Goal: Task Accomplishment & Management: Manage account settings

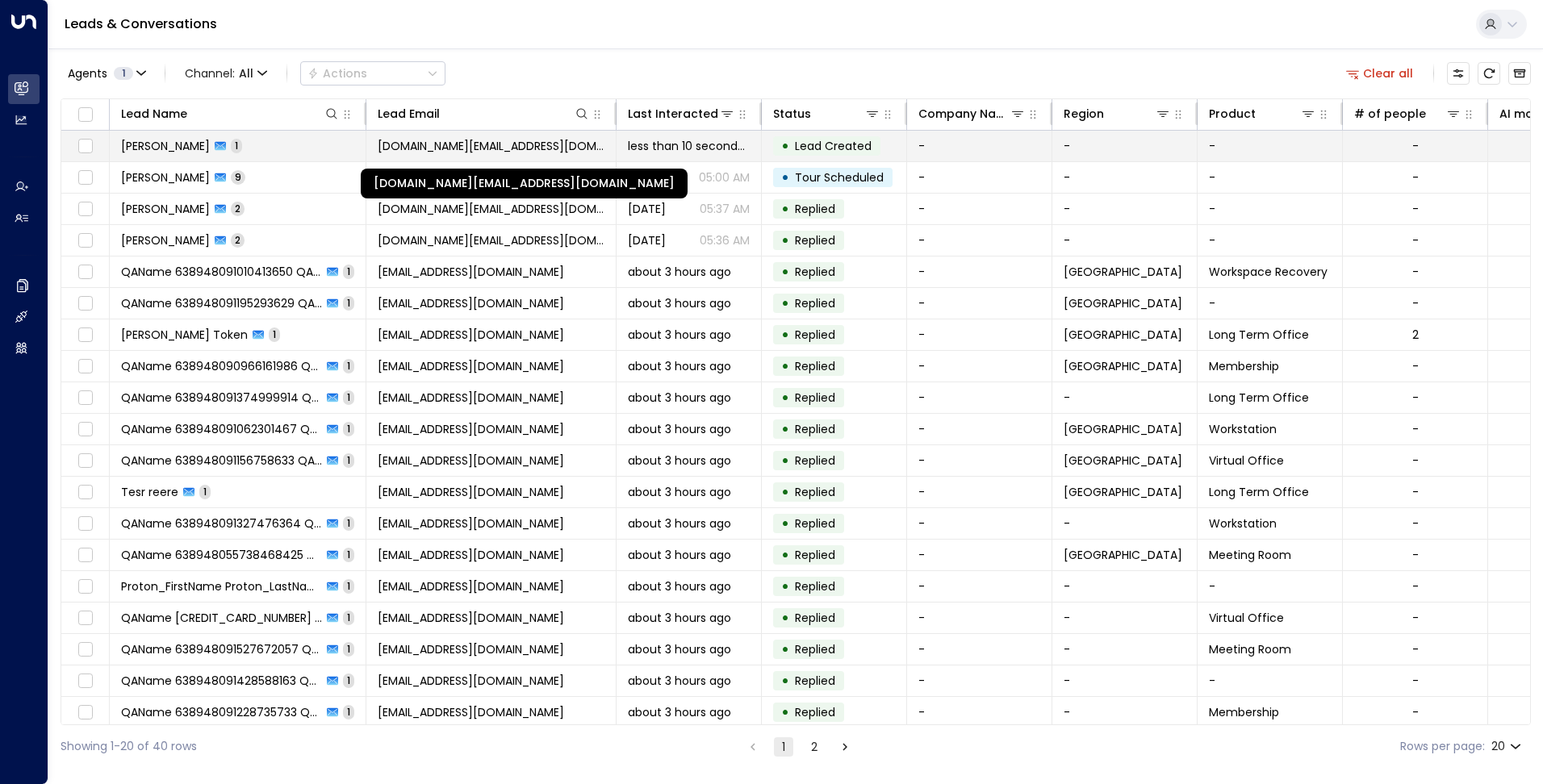
click at [437, 144] on span "[DOMAIN_NAME][EMAIL_ADDRESS][DOMAIN_NAME]" at bounding box center [490, 146] width 226 height 16
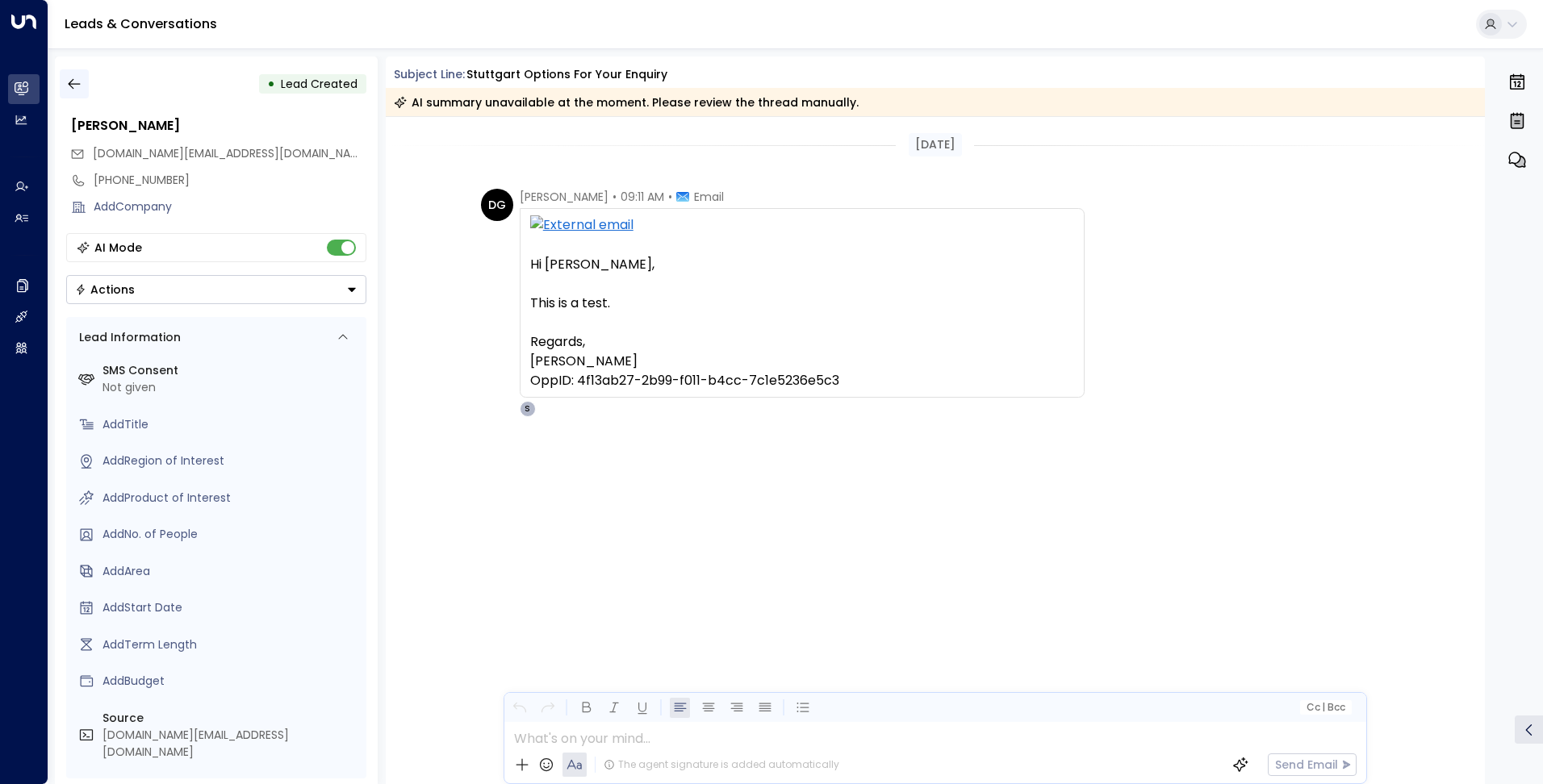
click at [67, 74] on button "button" at bounding box center [74, 84] width 29 height 29
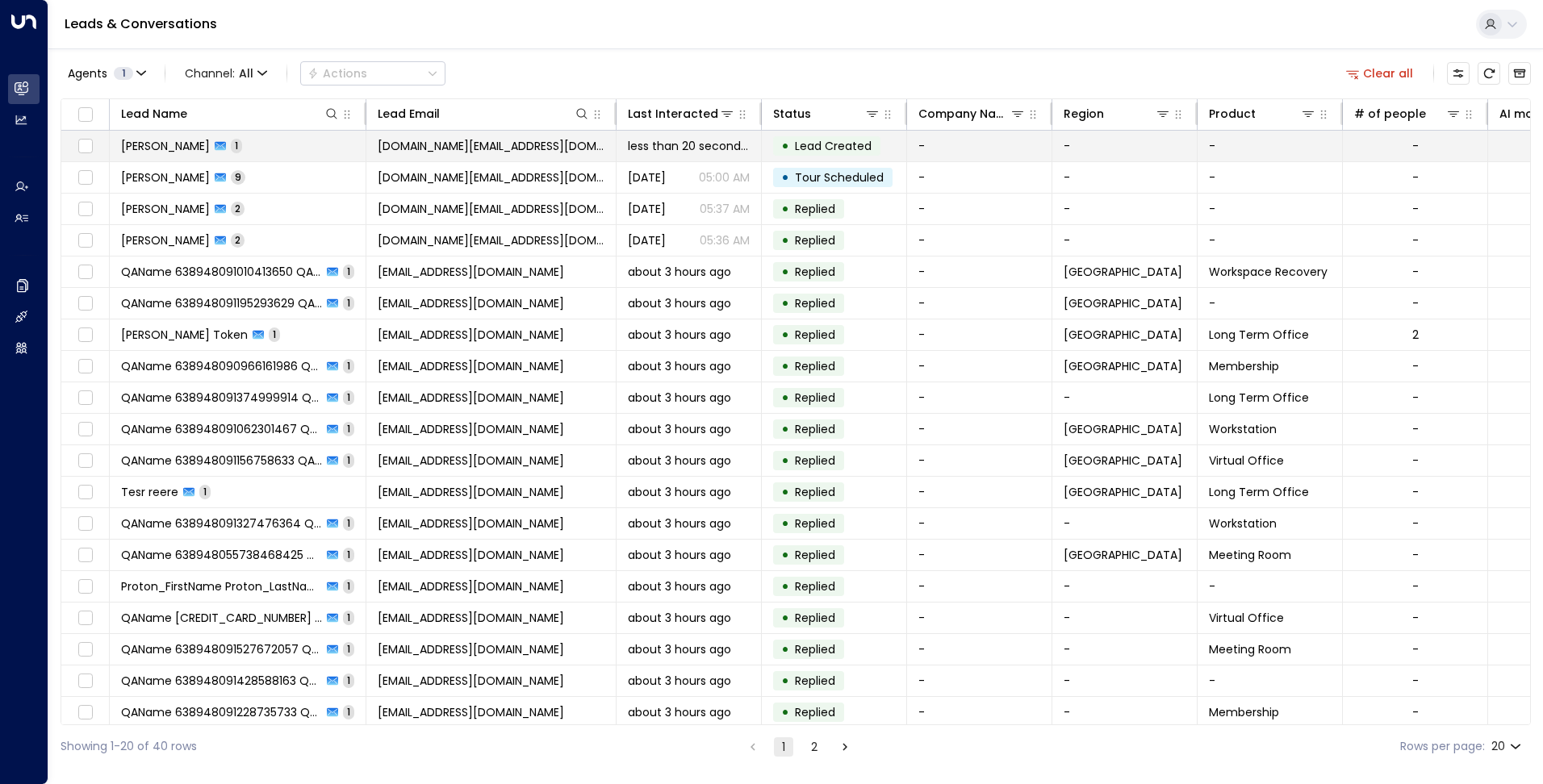
click at [197, 143] on span "[PERSON_NAME]" at bounding box center [166, 146] width 89 height 16
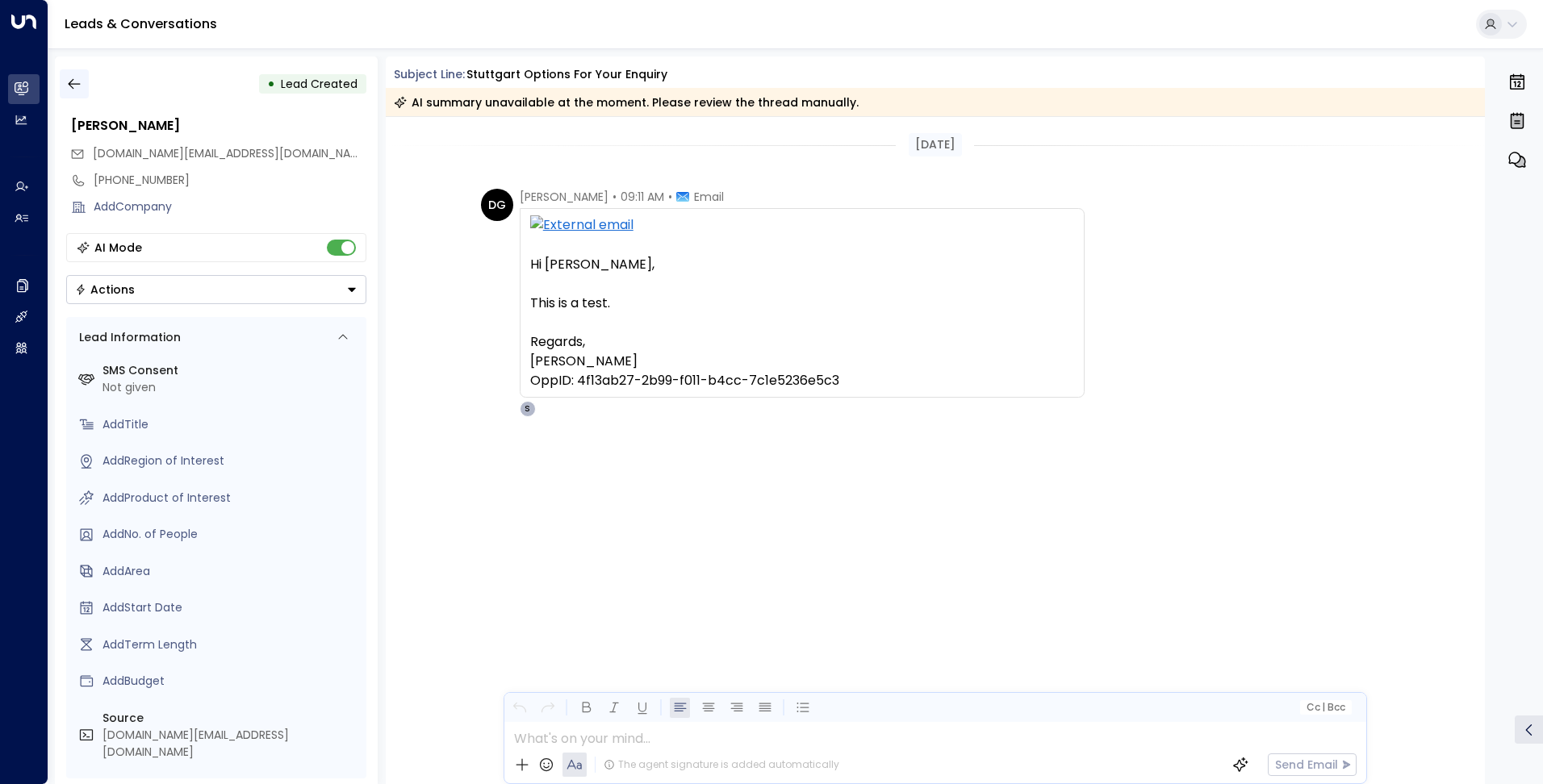
click at [72, 85] on icon "button" at bounding box center [73, 84] width 16 height 16
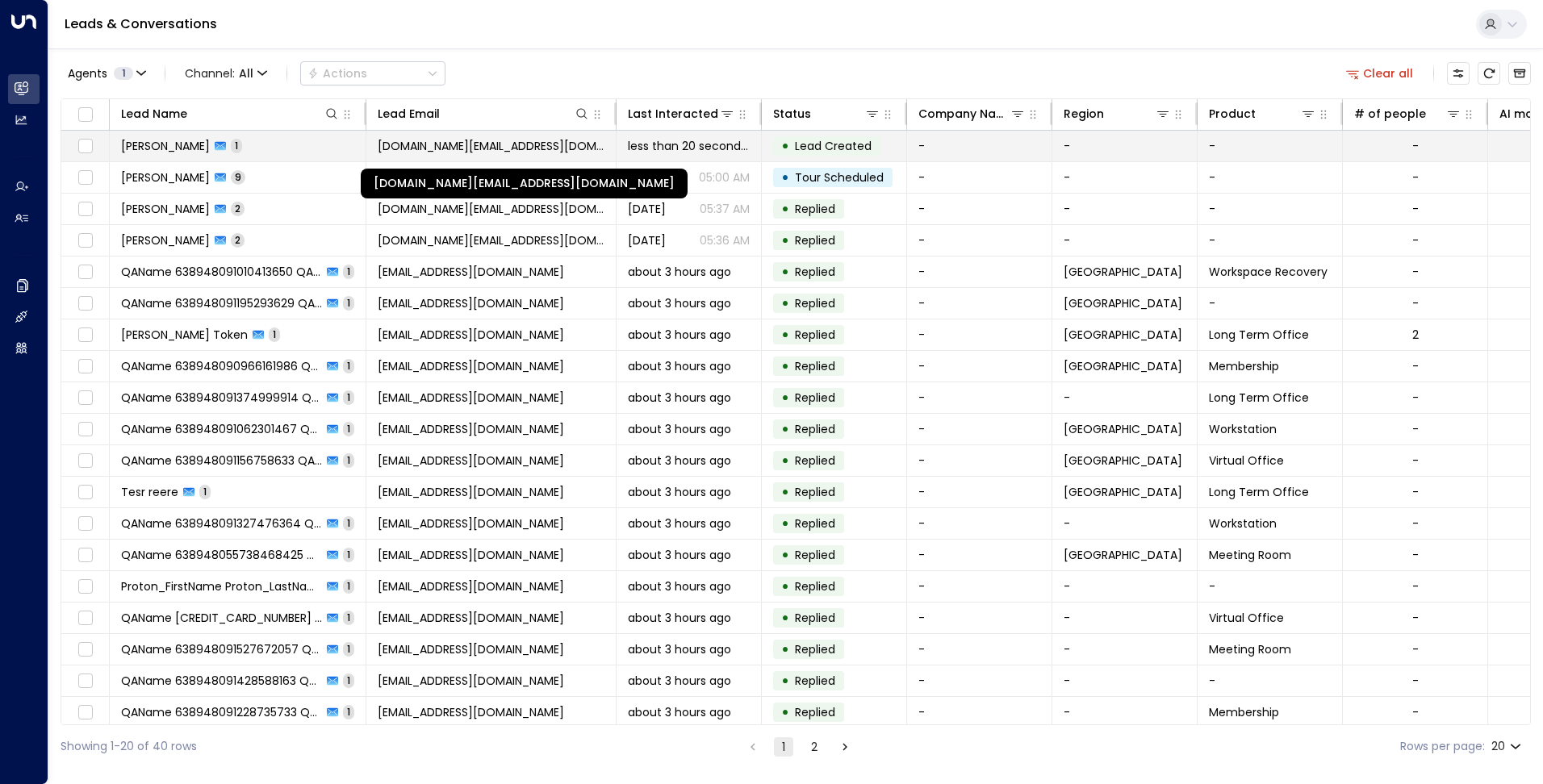
click at [535, 138] on span "[DOMAIN_NAME][EMAIL_ADDRESS][DOMAIN_NAME]" at bounding box center [490, 146] width 226 height 16
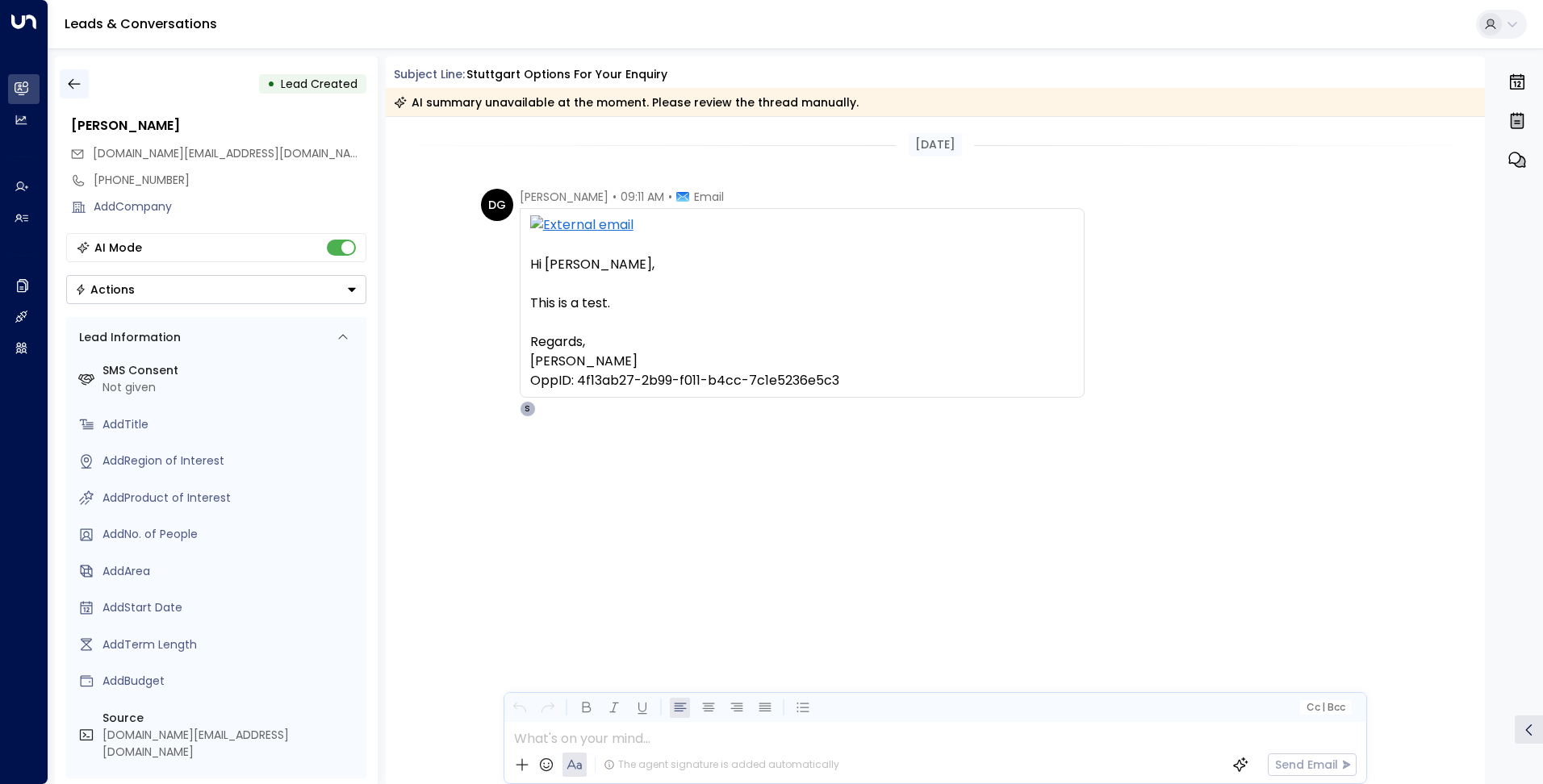
click at [73, 80] on icon "button" at bounding box center [73, 84] width 16 height 16
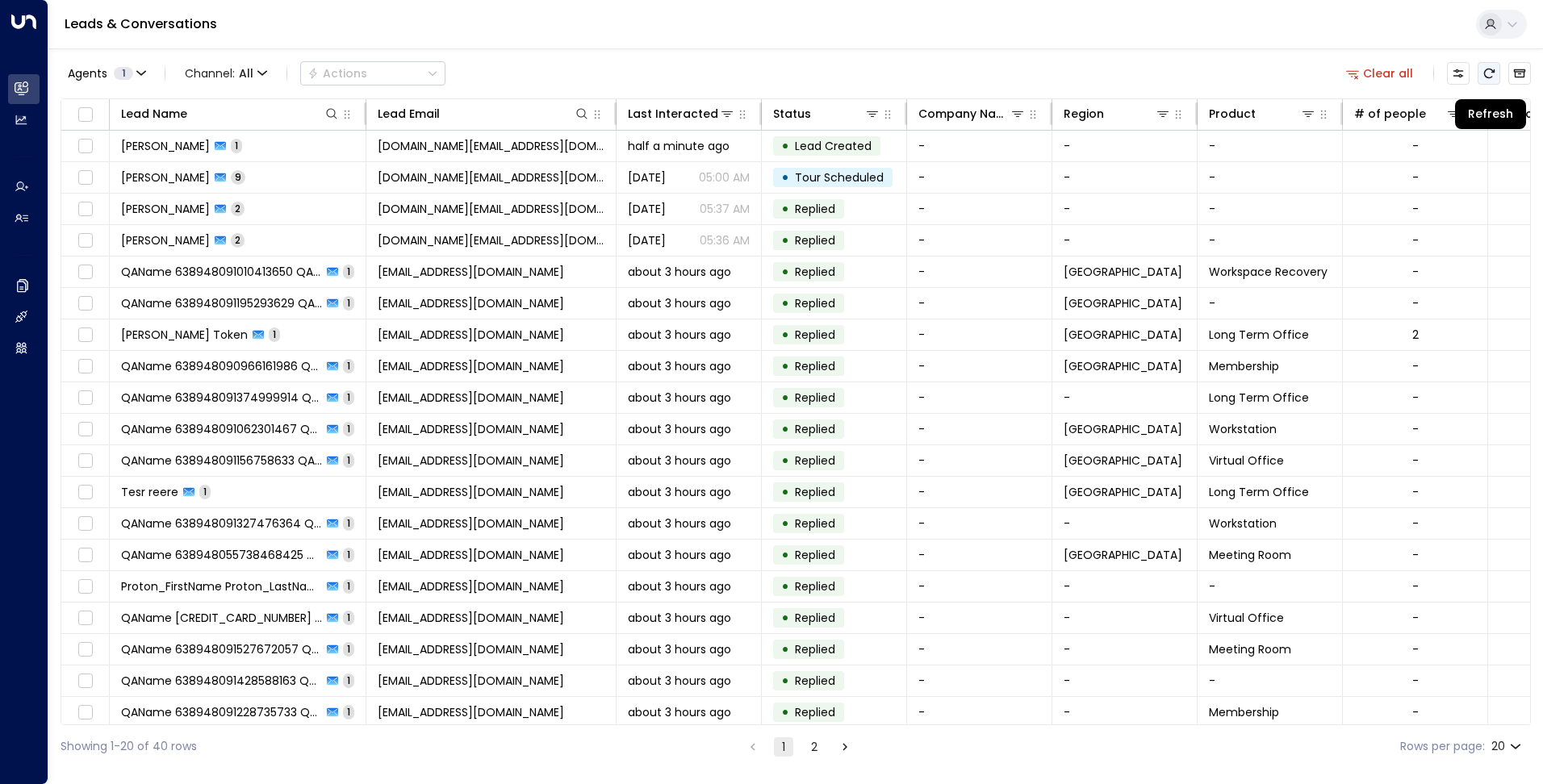
click at [1496, 68] on button "Refresh" at bounding box center [1489, 73] width 22 height 22
click at [1490, 68] on icon "Refresh" at bounding box center [1489, 73] width 10 height 9
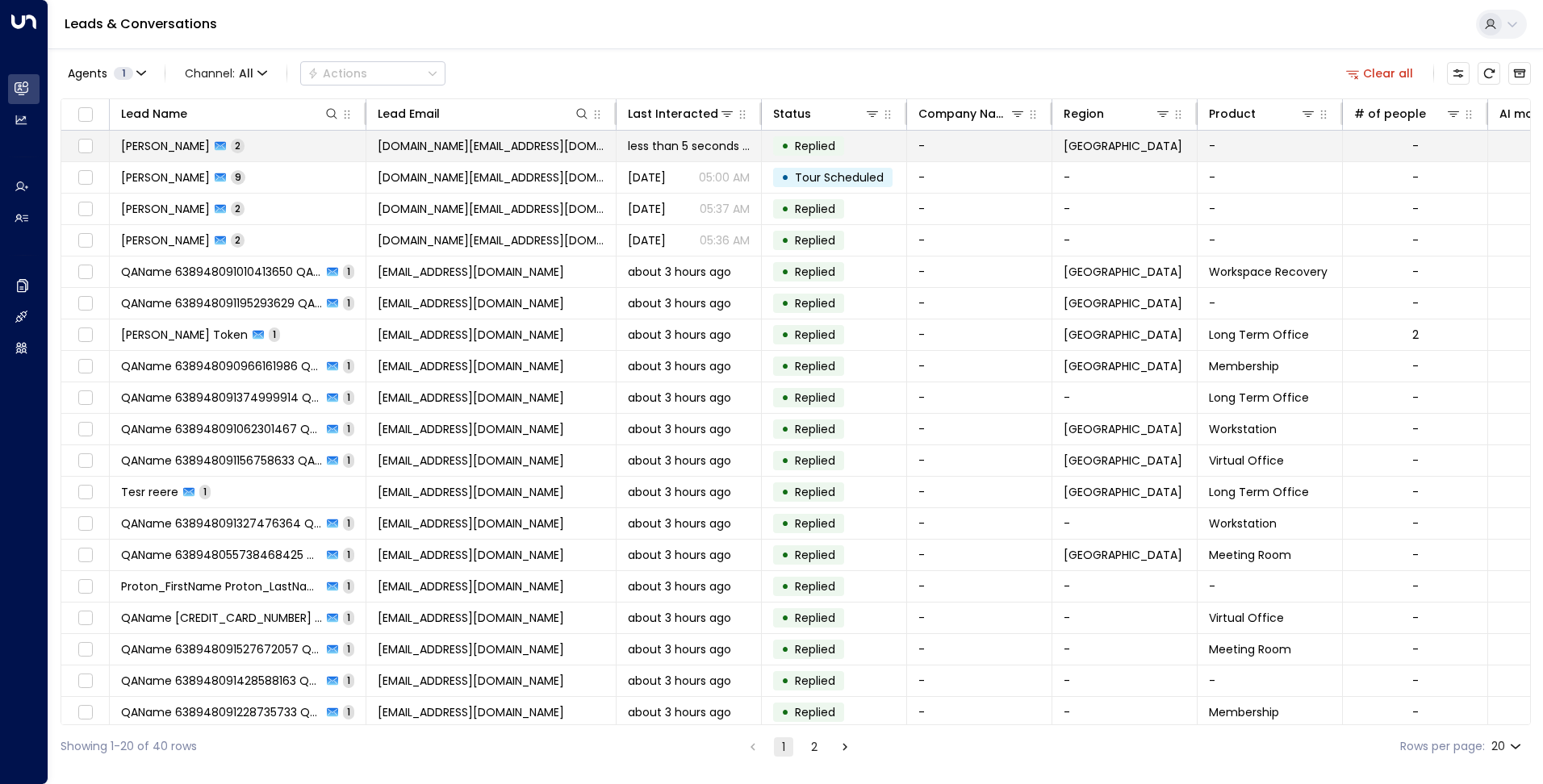
click at [766, 138] on td "• Replied" at bounding box center [835, 146] width 145 height 31
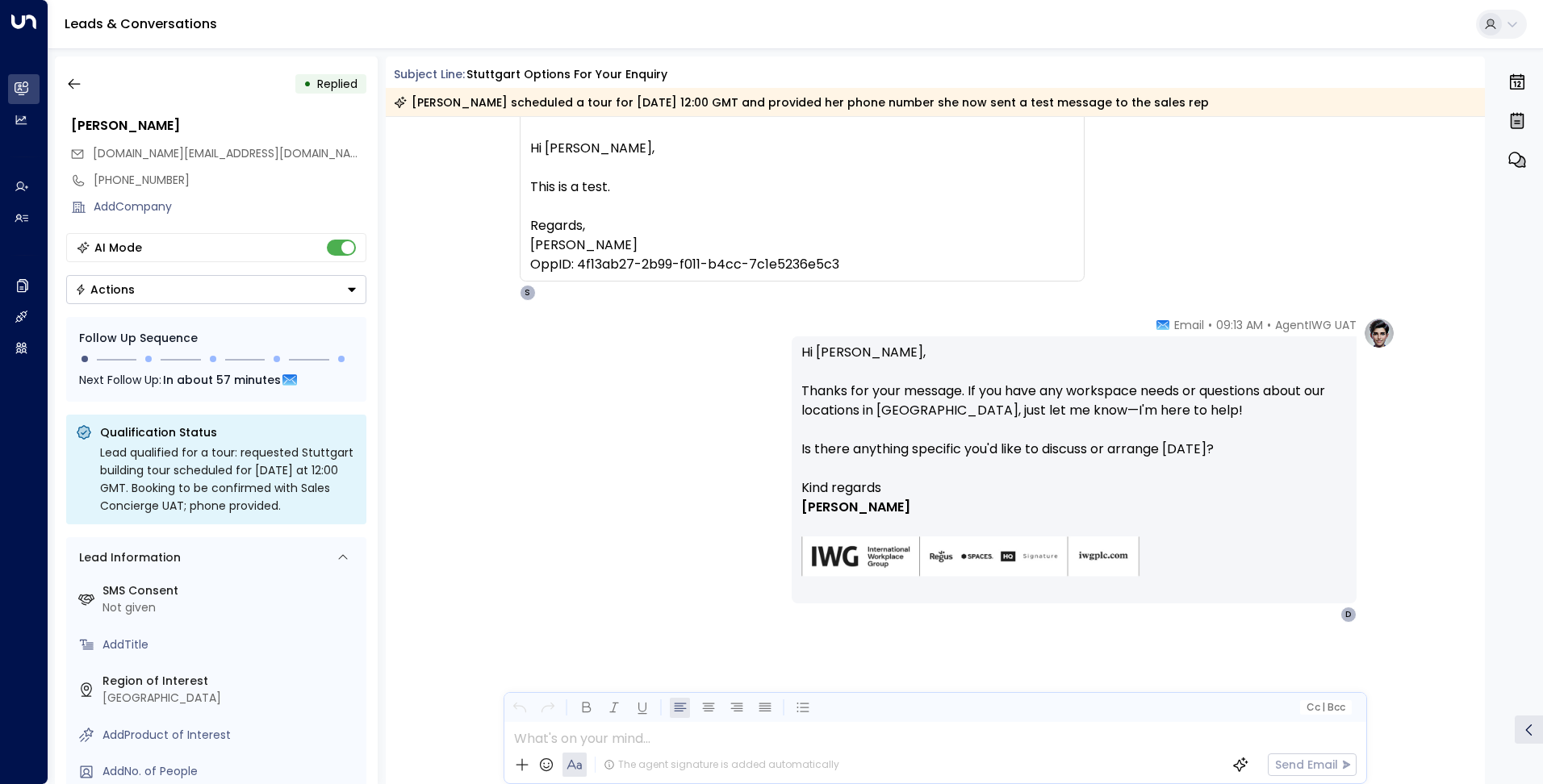
scroll to position [36, 0]
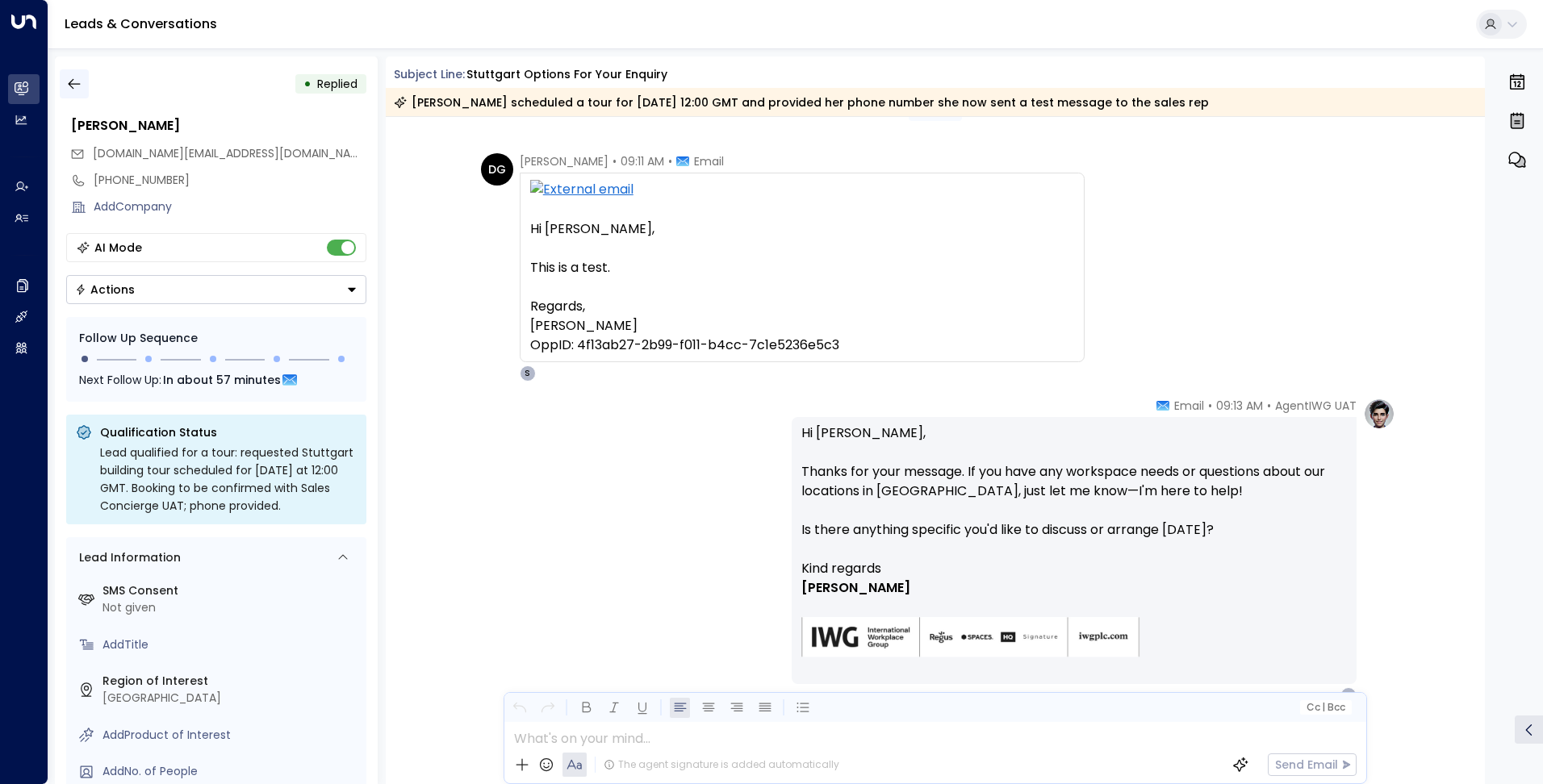
click at [76, 85] on icon "button" at bounding box center [73, 84] width 16 height 16
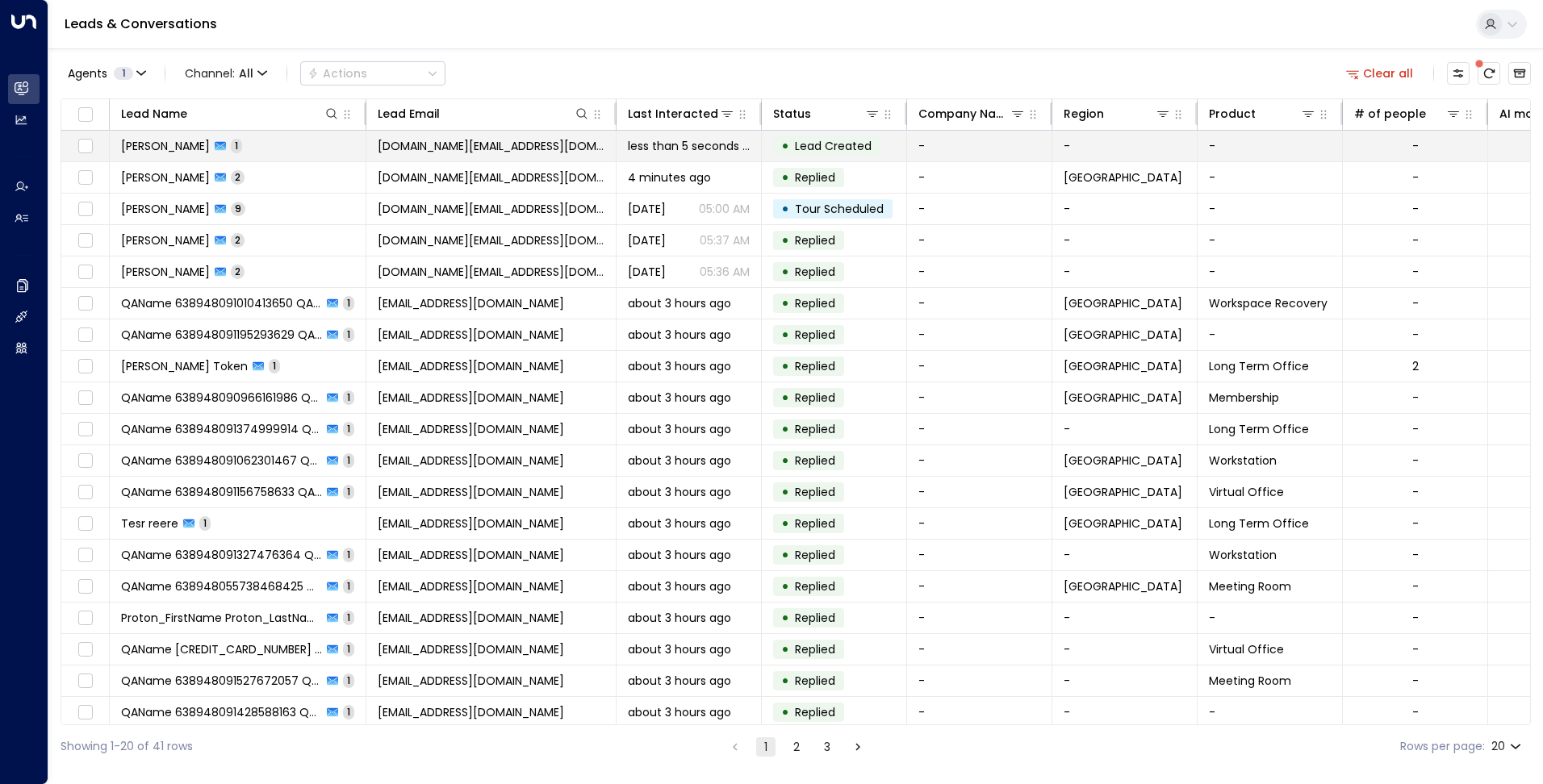
click at [532, 148] on span "[DOMAIN_NAME][EMAIL_ADDRESS][DOMAIN_NAME]" at bounding box center [490, 146] width 226 height 16
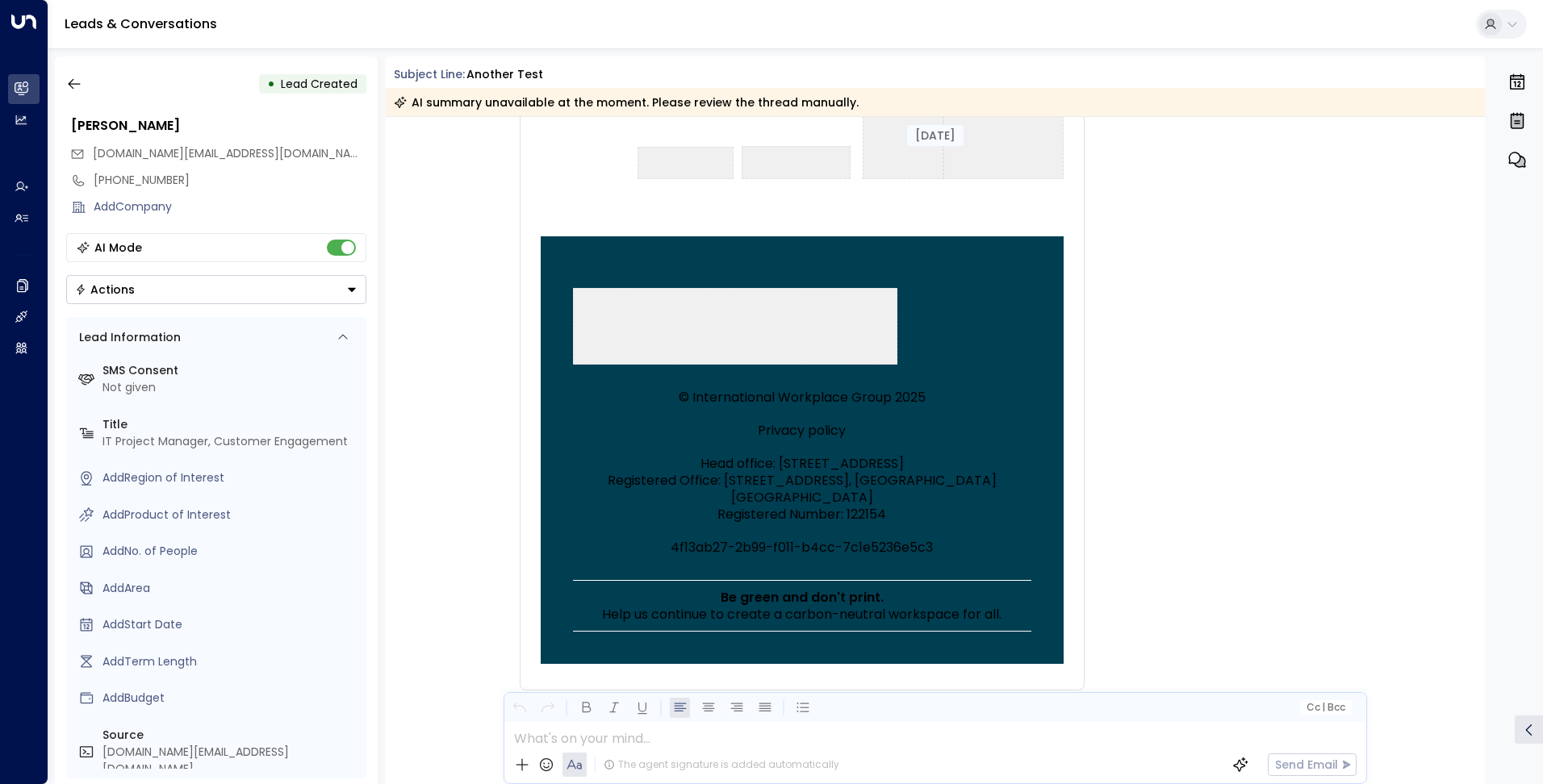
scroll to position [8510, 0]
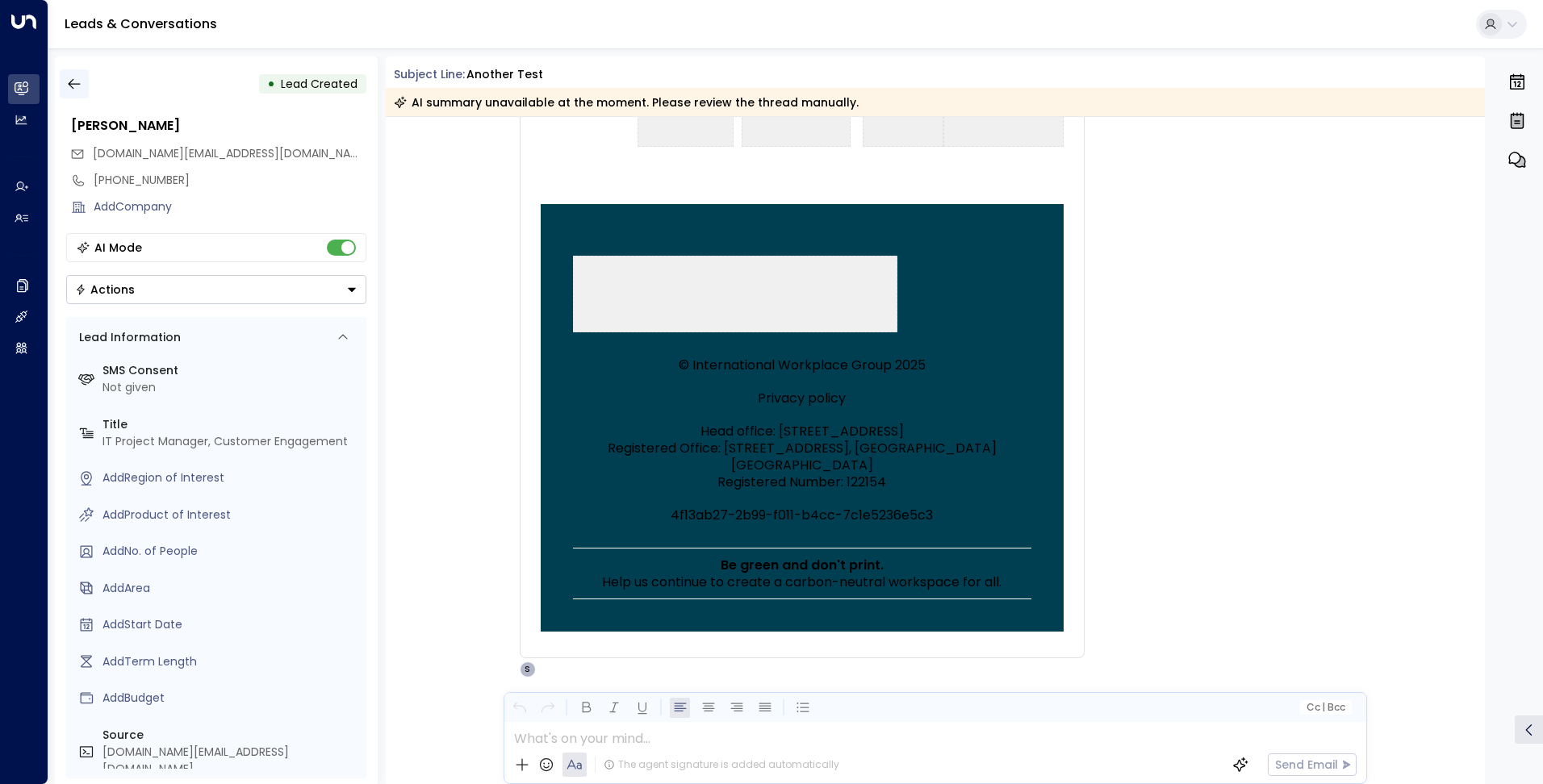
click at [72, 84] on icon "button" at bounding box center [73, 85] width 12 height 10
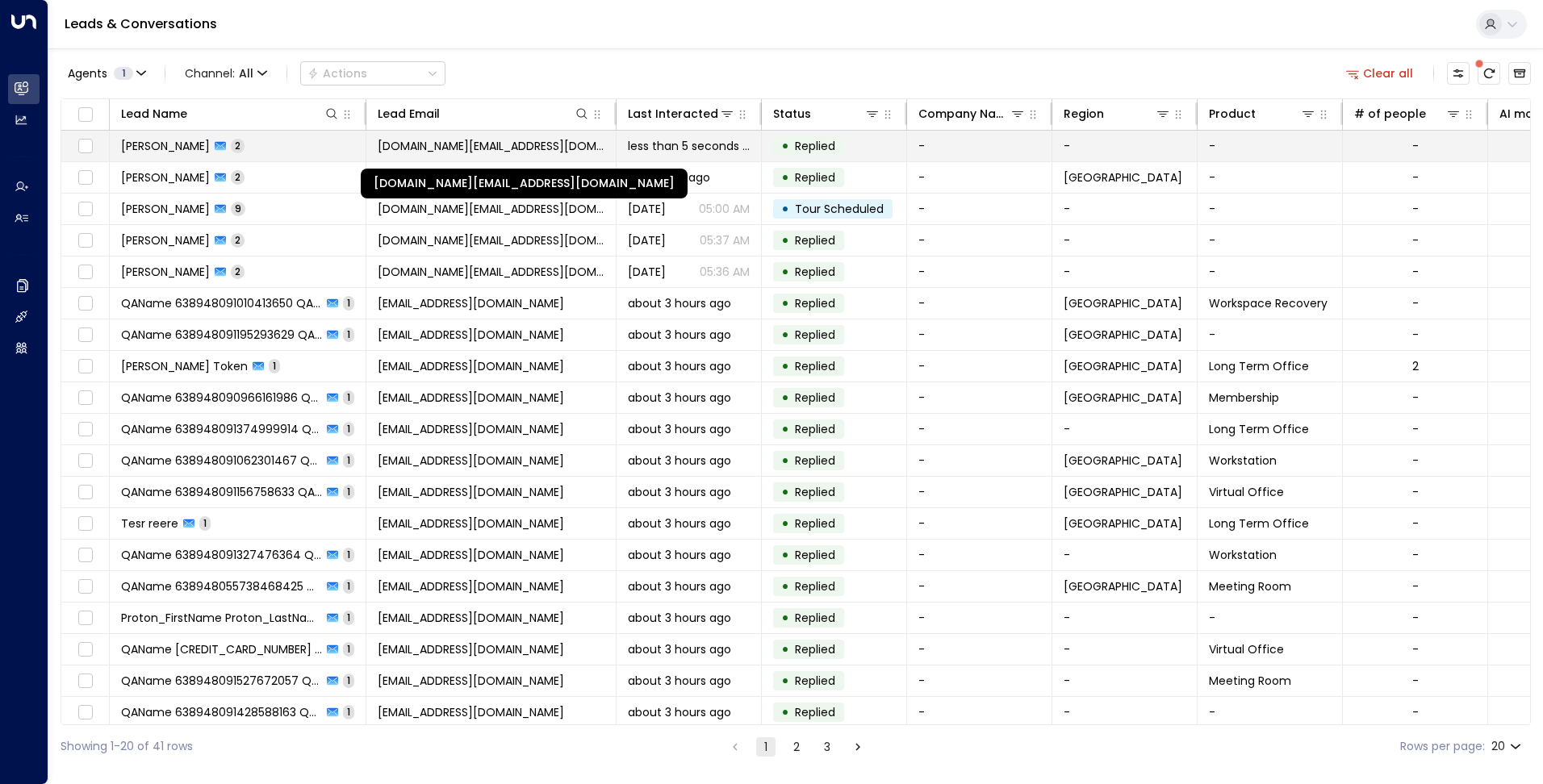
click at [553, 142] on span "[DOMAIN_NAME][EMAIL_ADDRESS][DOMAIN_NAME]" at bounding box center [490, 146] width 226 height 16
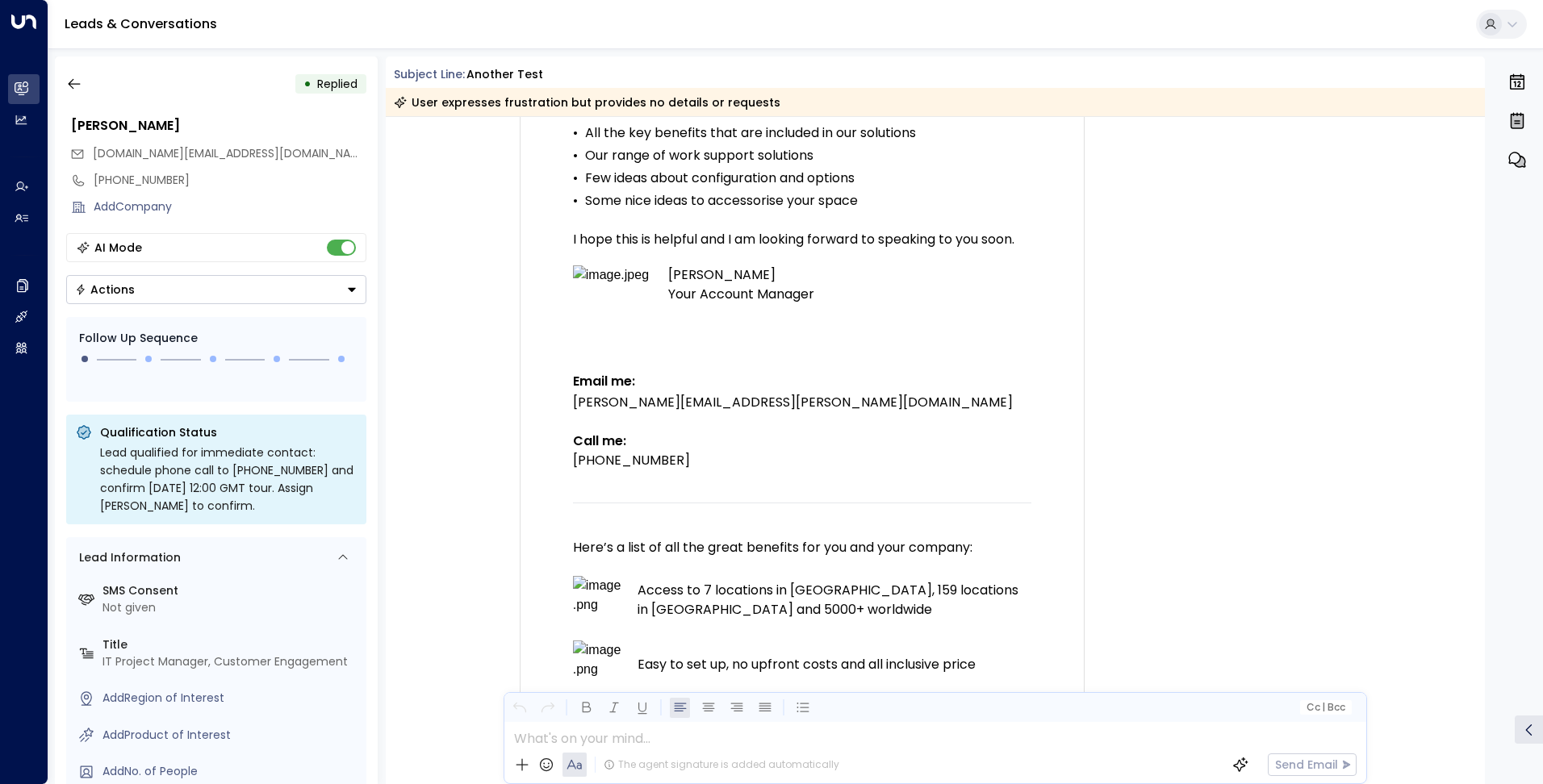
scroll to position [537, 0]
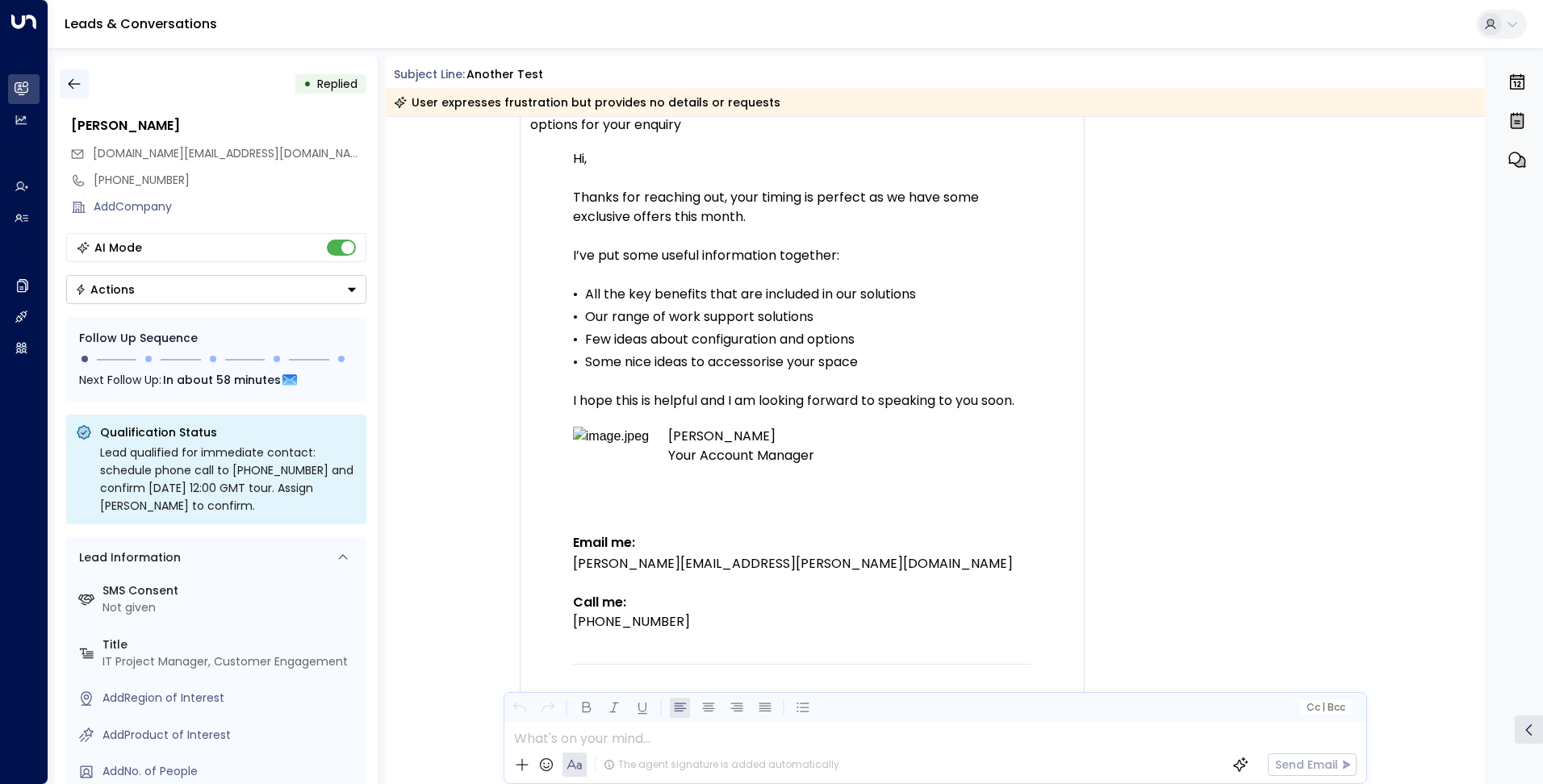
click at [79, 89] on icon "button" at bounding box center [73, 84] width 16 height 16
